Goal: Task Accomplishment & Management: Use online tool/utility

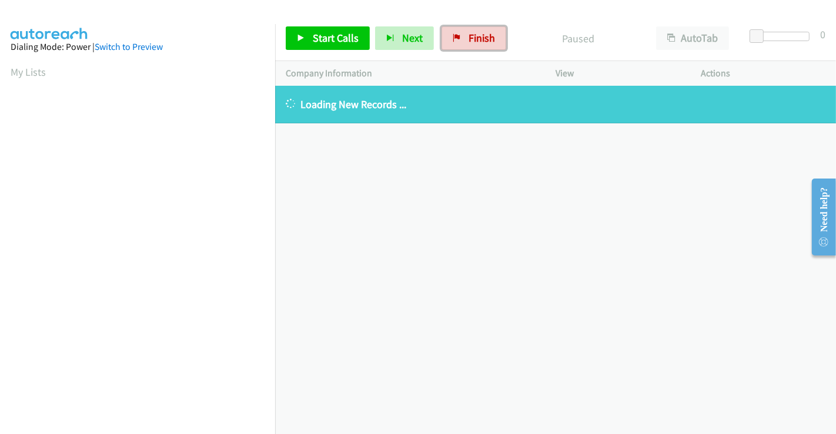
drag, startPoint x: 482, startPoint y: 41, endPoint x: 471, endPoint y: 63, distance: 24.2
click at [482, 41] on span "Finish" at bounding box center [482, 38] width 26 height 14
drag, startPoint x: 474, startPoint y: 38, endPoint x: 440, endPoint y: 79, distance: 53.1
click at [474, 38] on span "Finish" at bounding box center [482, 38] width 26 height 14
click at [449, 44] on link "Finish" at bounding box center [473, 38] width 65 height 24
